Goal: Task Accomplishment & Management: Manage account settings

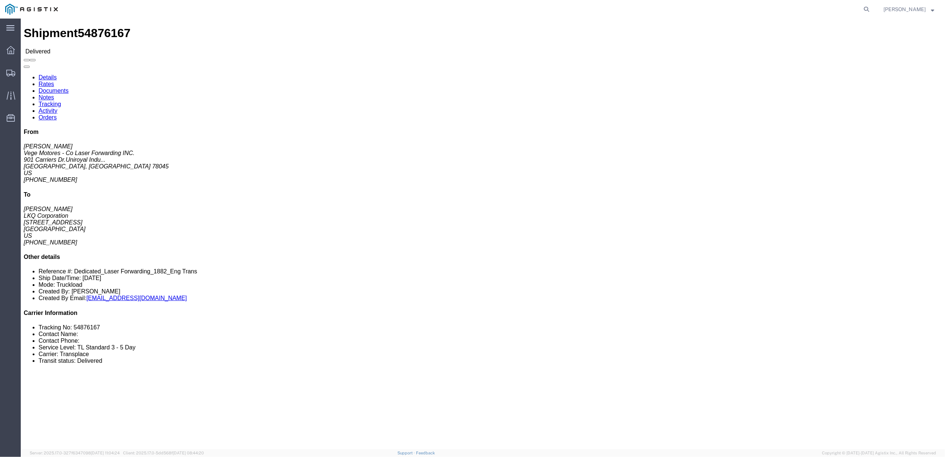
click at [814, 9] on agx-global-search at bounding box center [754, 9] width 237 height 19
click at [860, 12] on agx-global-search at bounding box center [754, 9] width 237 height 19
click at [872, 8] on icon at bounding box center [866, 9] width 10 height 10
click at [822, 11] on input "search" at bounding box center [748, 9] width 225 height 18
paste input "55672156"
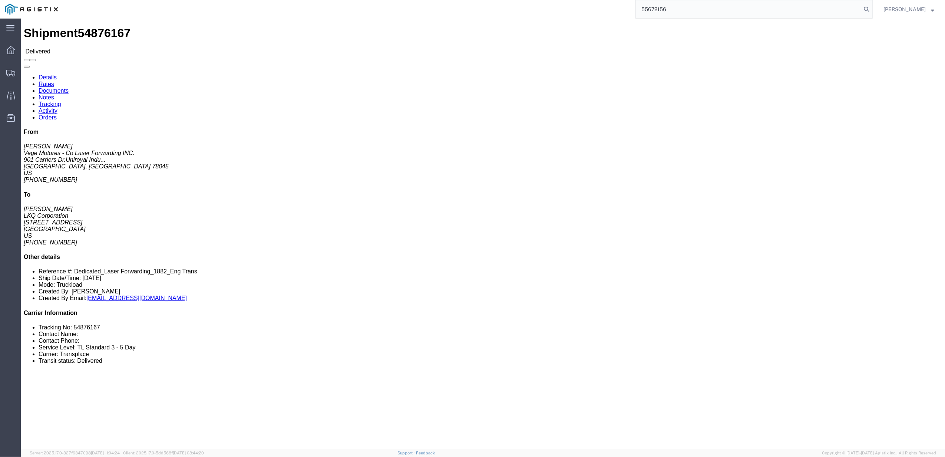
type input "55672156"
click link "Tracking"
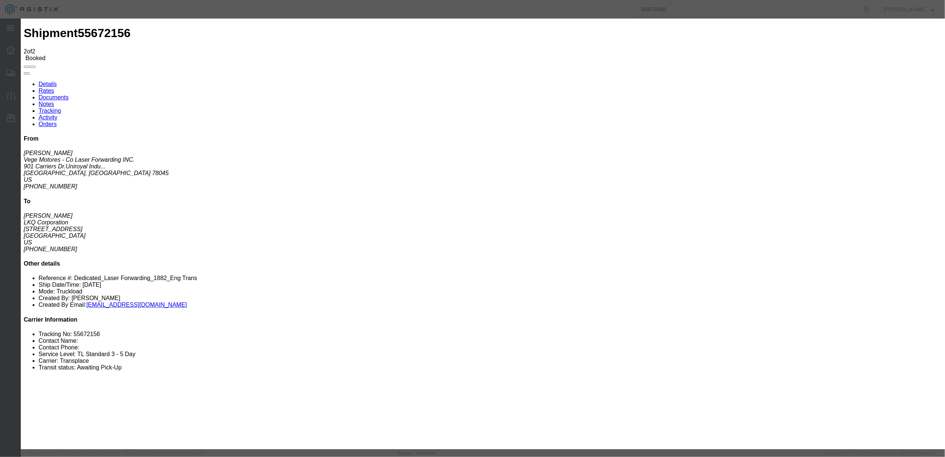
type input "[DATE]"
type input "10:00 AM"
type input "[DATE]"
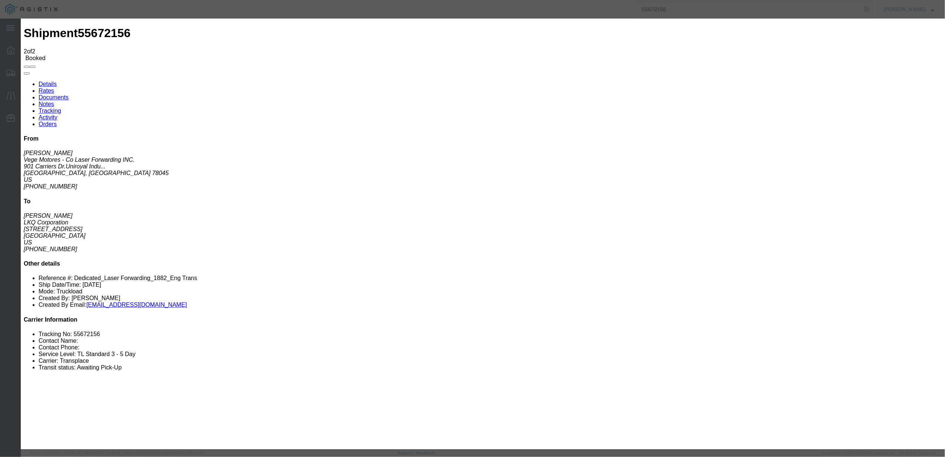
type input "10:00 AM"
type input "wichita"
select select "DELIVRED"
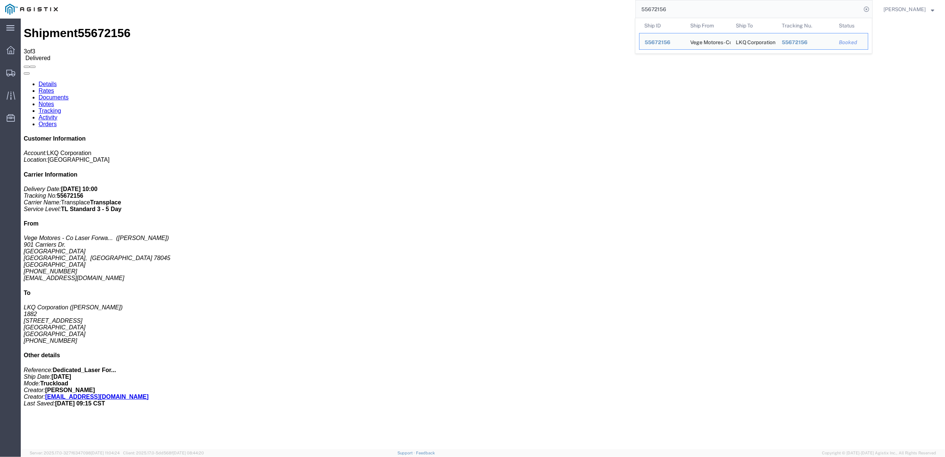
click at [834, 6] on input "55672156" at bounding box center [748, 9] width 225 height 18
paste input "428552"
type input "55428552"
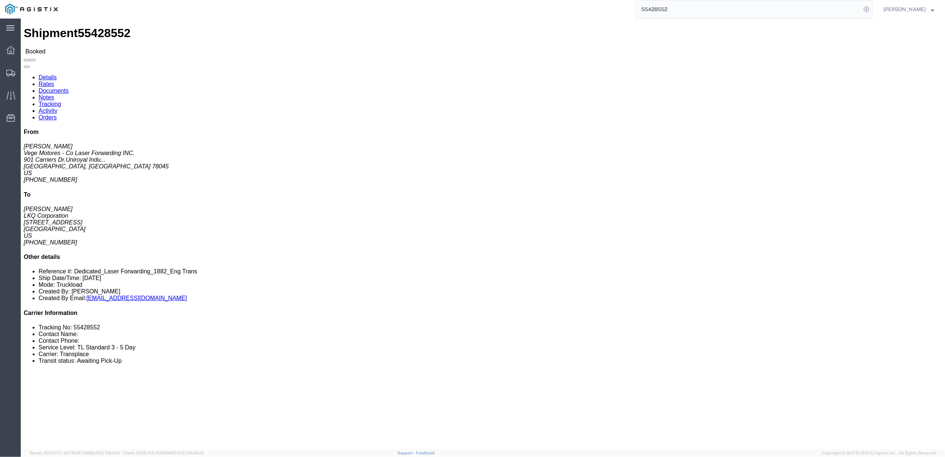
drag, startPoint x: 845, startPoint y: 0, endPoint x: 687, endPoint y: 5, distance: 158.0
click at [689, 1] on input "55428552" at bounding box center [748, 9] width 225 height 18
click at [687, 5] on input "55428552" at bounding box center [748, 9] width 225 height 18
click link "Rates"
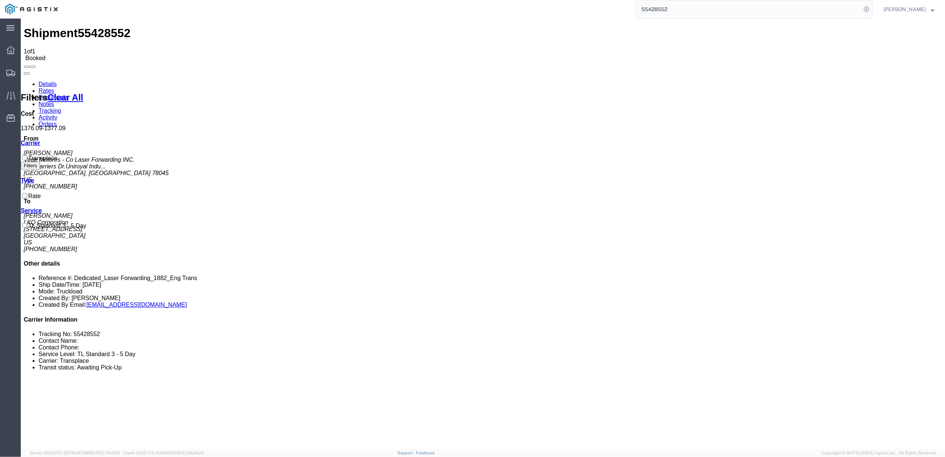
click at [61, 108] on link "Tracking" at bounding box center [50, 111] width 23 height 6
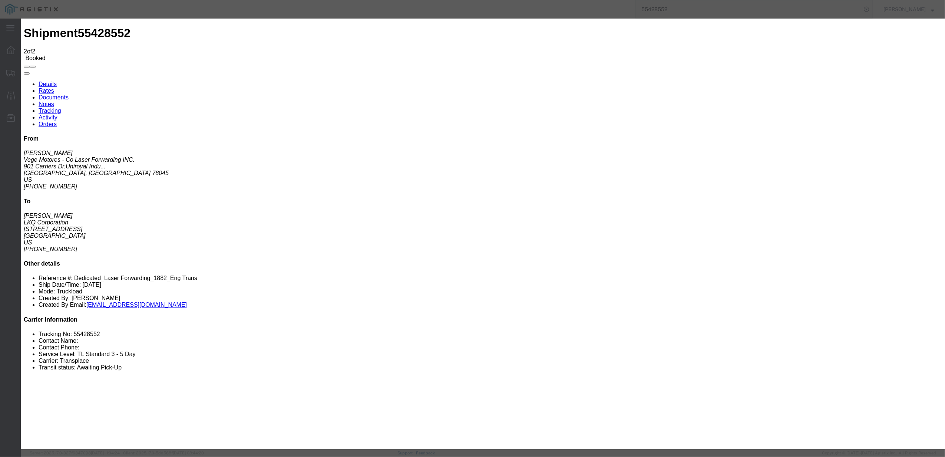
type input "[DATE]"
type input "10:00 AM"
select select "DELIVRED"
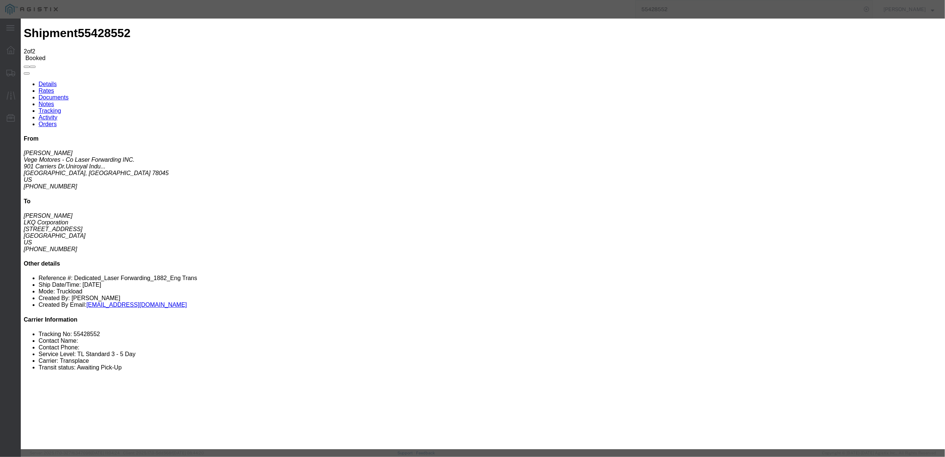
type input "[DATE]"
type input "10:00 AM"
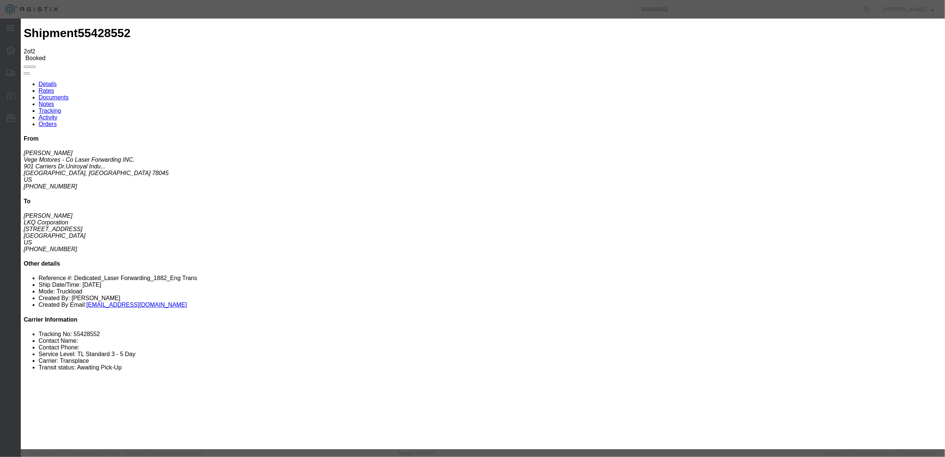
type input "wichita"
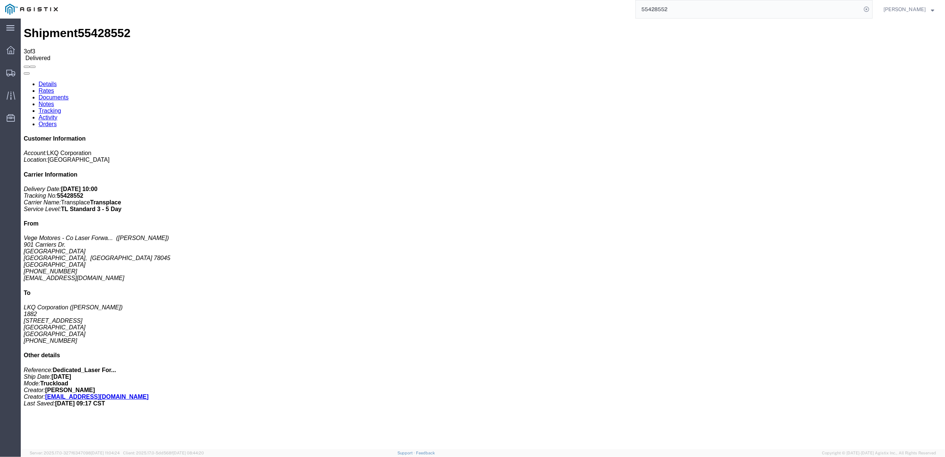
click at [703, 3] on input "55428552" at bounding box center [748, 9] width 225 height 18
paste input "534360"
type input "55534360"
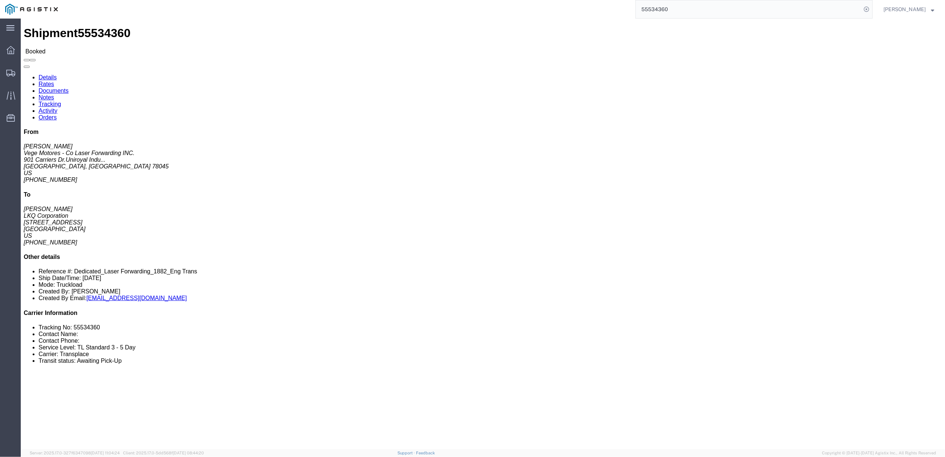
click link "Tracking"
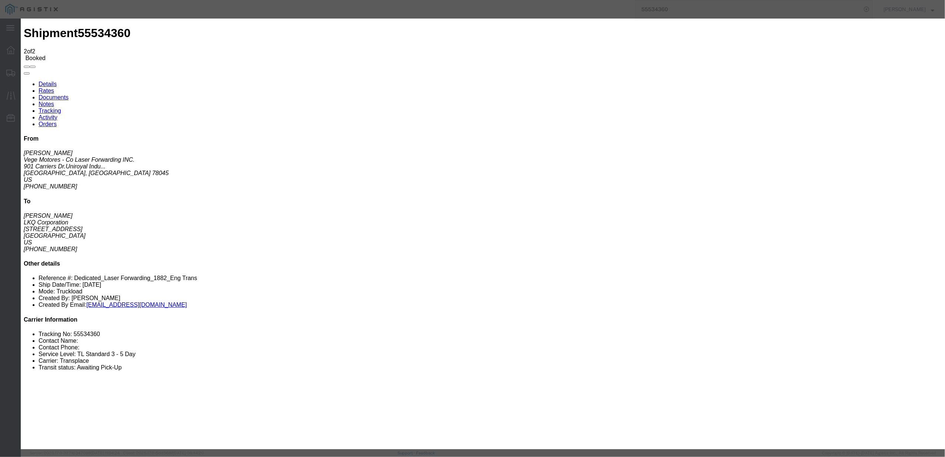
type input "[DATE]"
type input "10:00 AM"
type input "[DATE]"
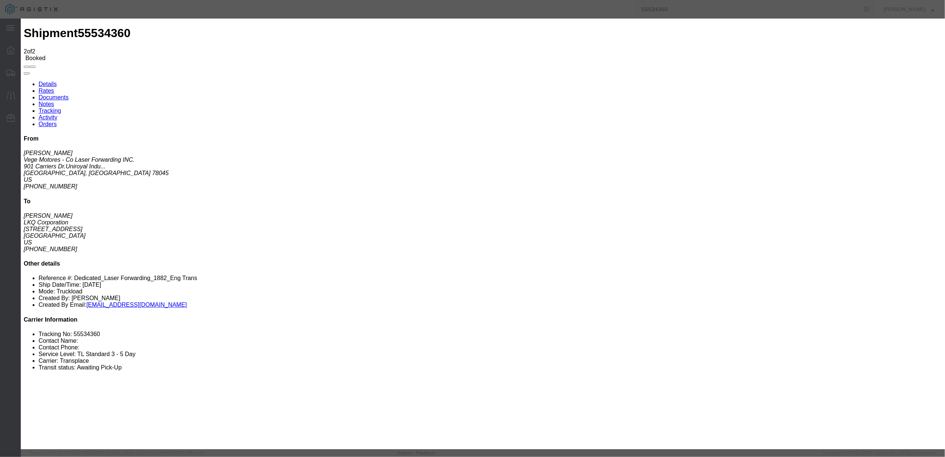
type input "10:00 AM"
type input "wichita"
select select "DELIVRED"
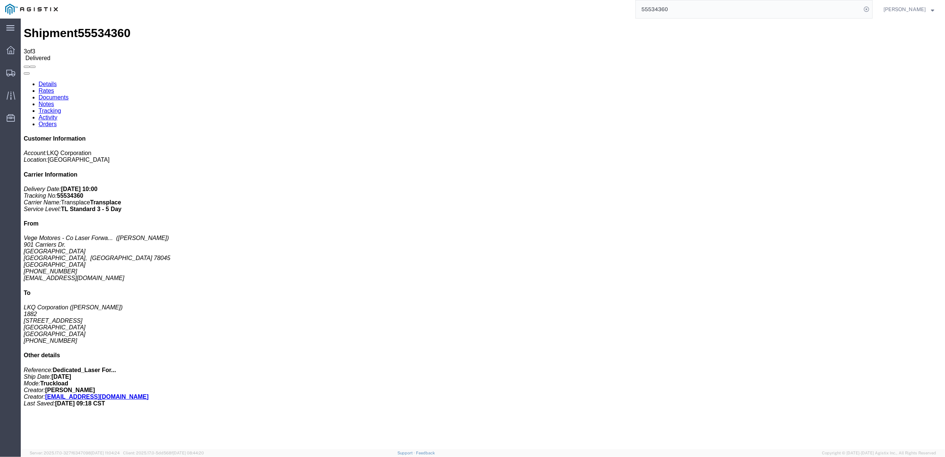
click at [840, 6] on input "55534360" at bounding box center [748, 9] width 225 height 18
paste input "672156"
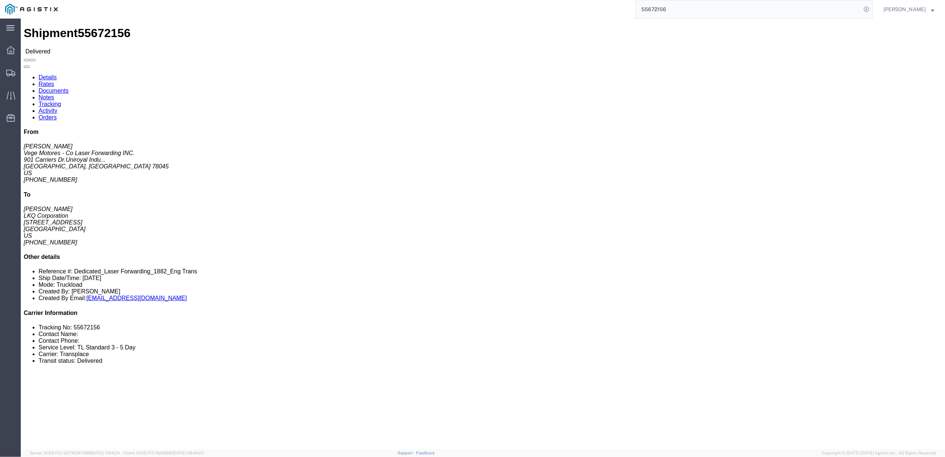
click at [781, 9] on input "55672156" at bounding box center [748, 9] width 225 height 18
paste input "6431558"
type input "56431558"
drag, startPoint x: 156, startPoint y: 48, endPoint x: 142, endPoint y: 28, distance: 24.4
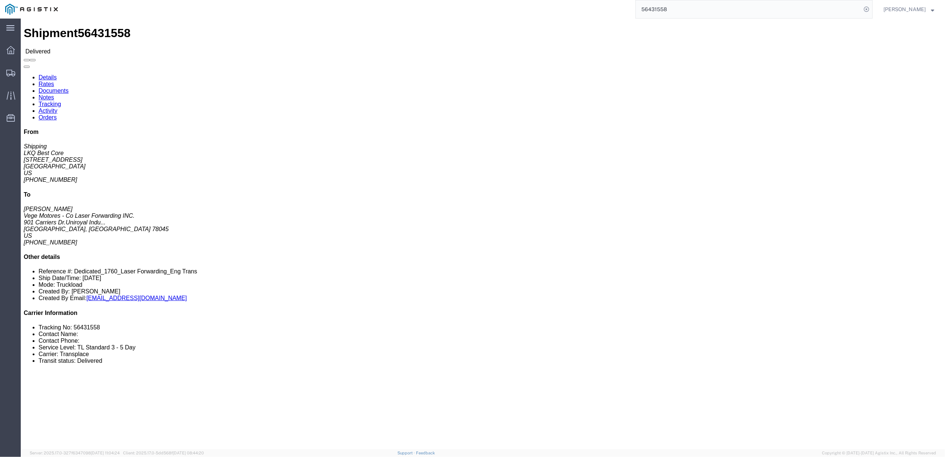
click div
